Goal: Navigation & Orientation: Find specific page/section

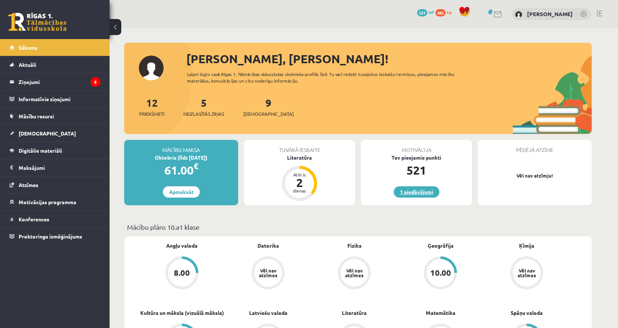
click at [411, 187] on link "1 piedāvājumi" at bounding box center [417, 191] width 46 height 11
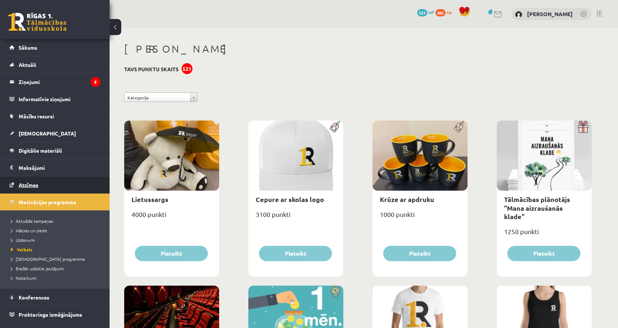
click at [38, 181] on span "Atzīmes" at bounding box center [29, 184] width 20 height 7
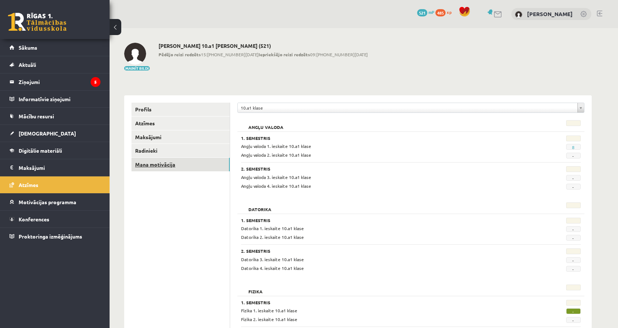
click at [179, 162] on link "Mana motivācija" at bounding box center [180, 165] width 98 height 14
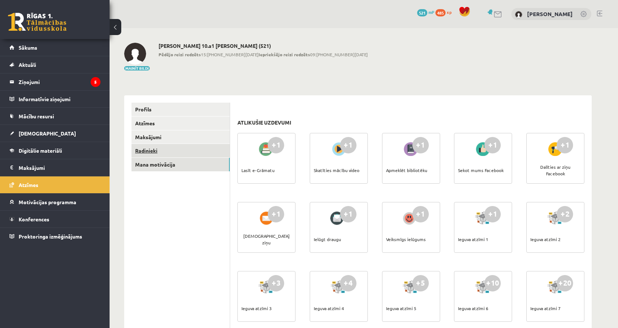
click at [175, 154] on link "Radinieki" at bounding box center [180, 151] width 98 height 14
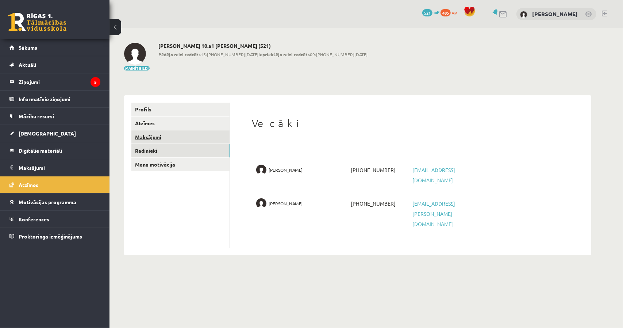
click at [166, 143] on link "Maksājumi" at bounding box center [180, 137] width 98 height 14
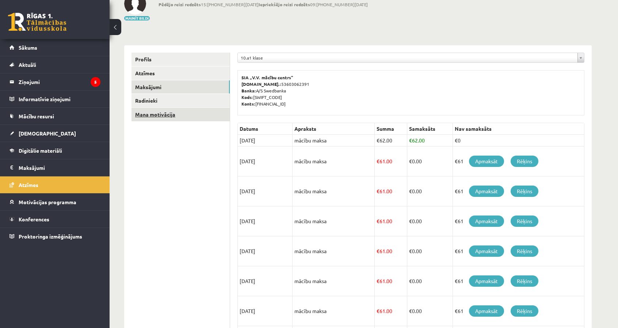
scroll to position [48, 0]
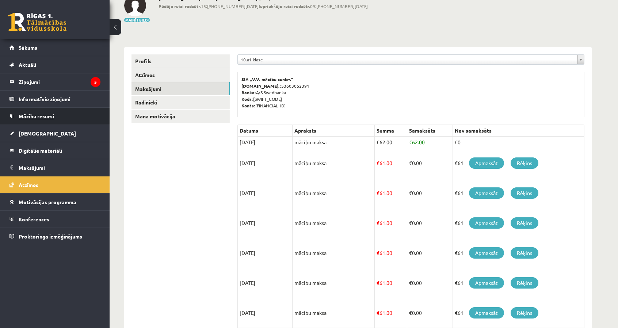
click at [29, 116] on span "Mācību resursi" at bounding box center [36, 116] width 35 height 7
